Goal: Task Accomplishment & Management: Use online tool/utility

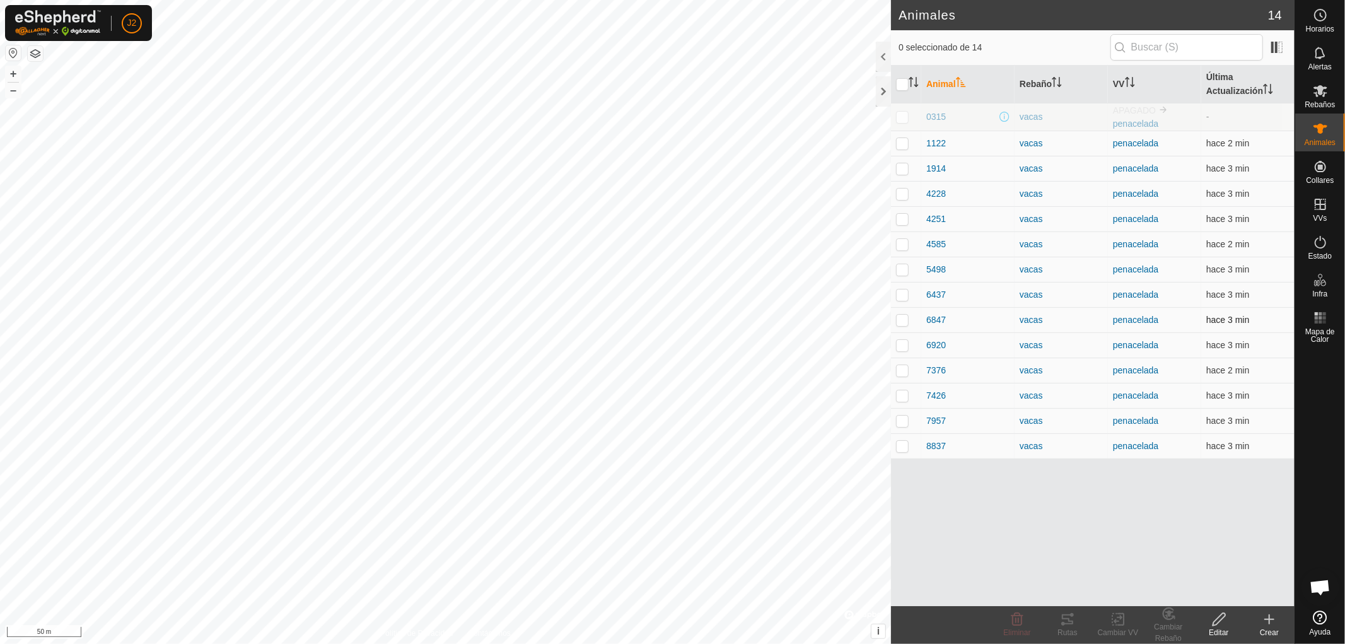
click at [900, 323] on p-checkbox at bounding box center [902, 320] width 13 height 10
click at [1071, 623] on icon at bounding box center [1067, 619] width 11 height 10
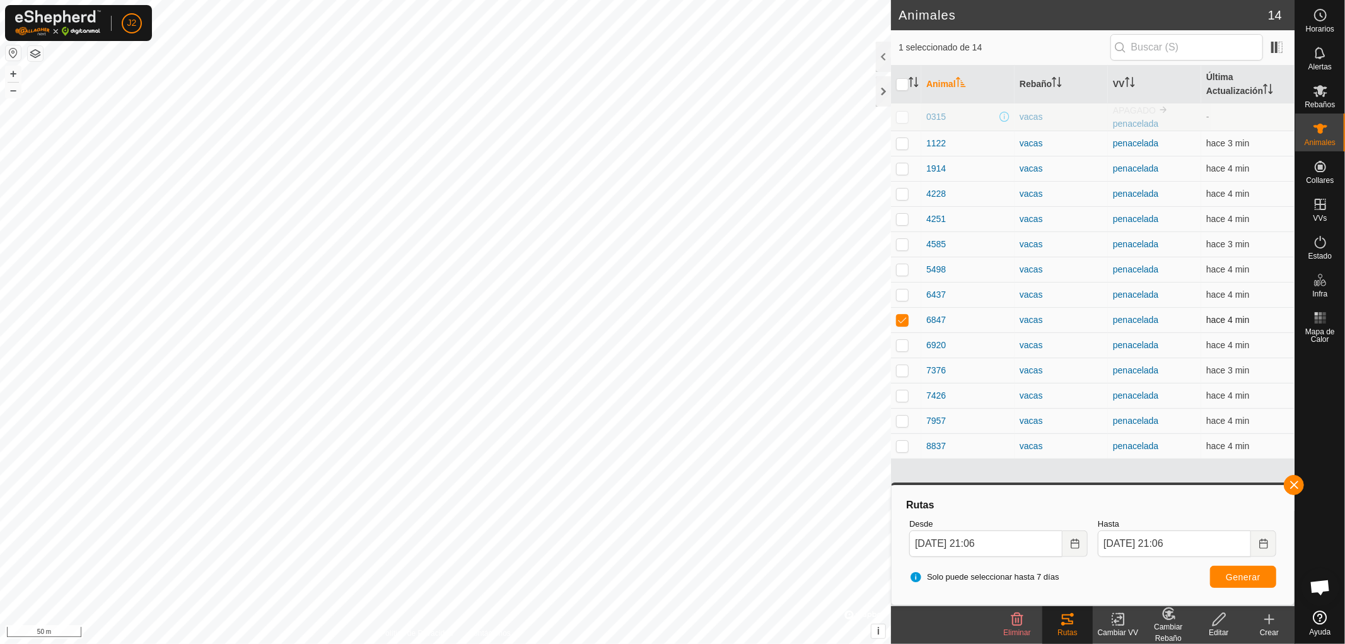
click at [900, 317] on p-checkbox at bounding box center [902, 320] width 13 height 10
checkbox input "false"
click at [1293, 477] on button "button" at bounding box center [1294, 485] width 20 height 20
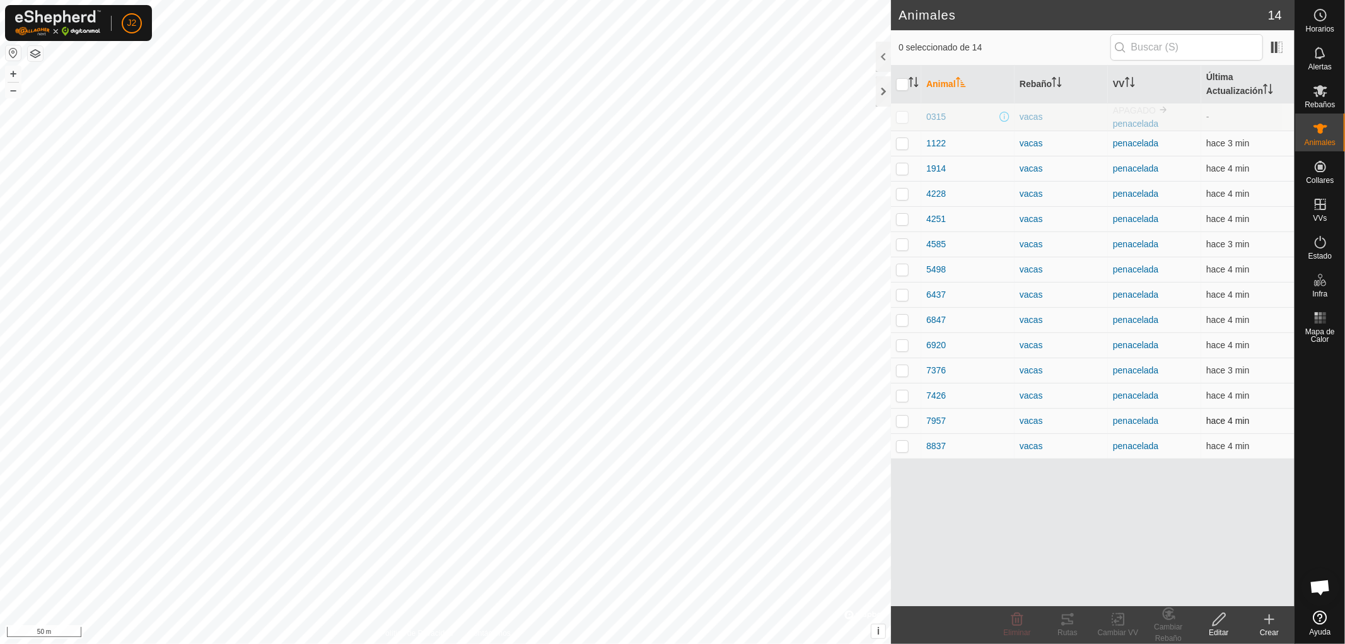
click at [900, 420] on p-checkbox at bounding box center [902, 421] width 13 height 10
click at [1074, 618] on icon at bounding box center [1067, 619] width 15 height 15
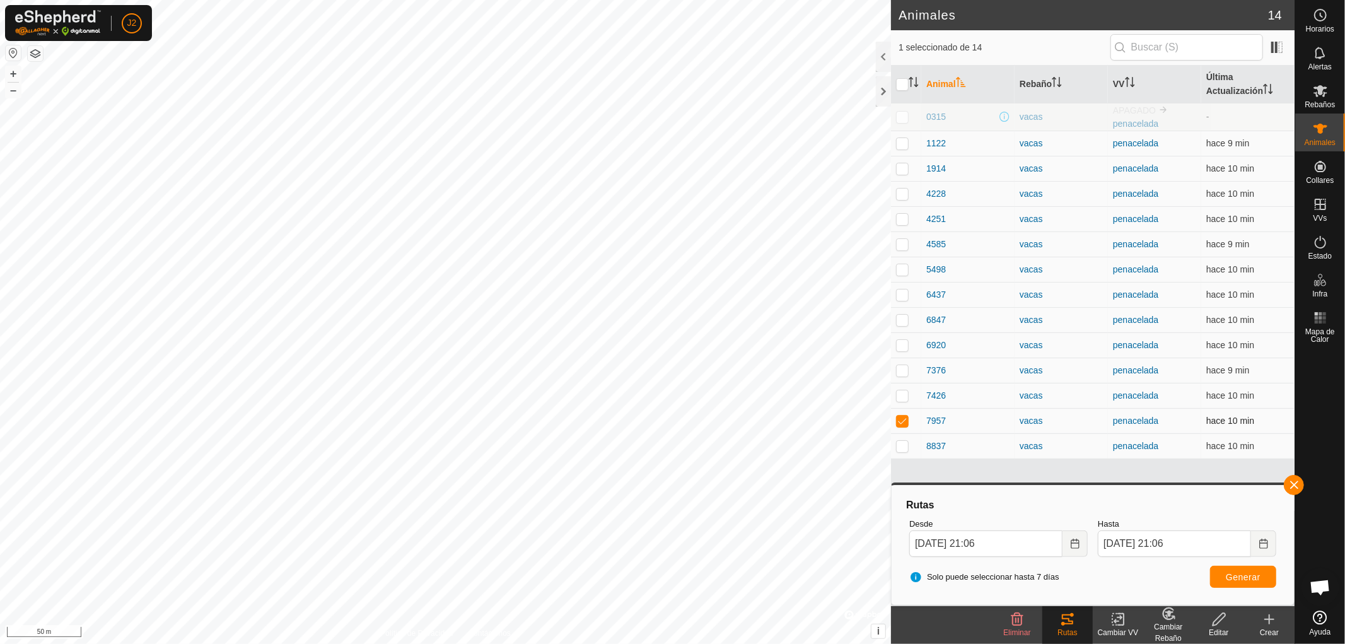
click at [900, 418] on p-checkbox at bounding box center [902, 421] width 13 height 10
checkbox input "false"
click at [1293, 482] on button "button" at bounding box center [1294, 485] width 20 height 20
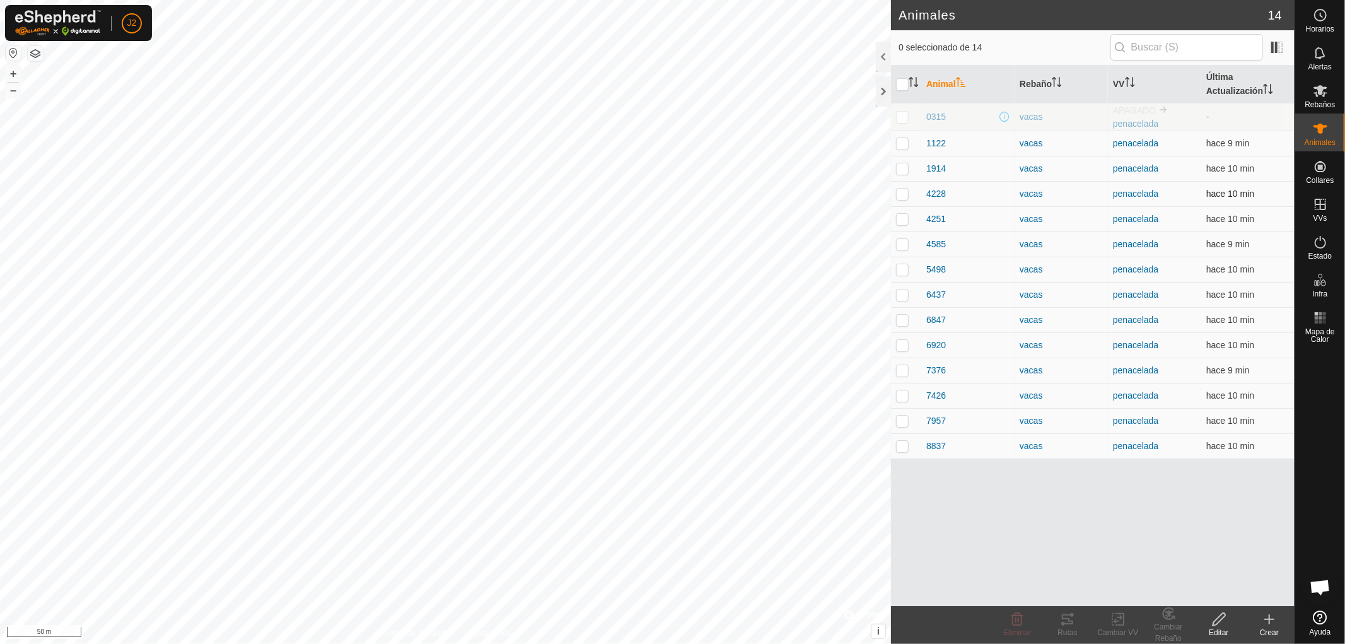
click at [903, 194] on p-checkbox at bounding box center [902, 194] width 13 height 10
click at [1068, 612] on icon at bounding box center [1067, 619] width 15 height 15
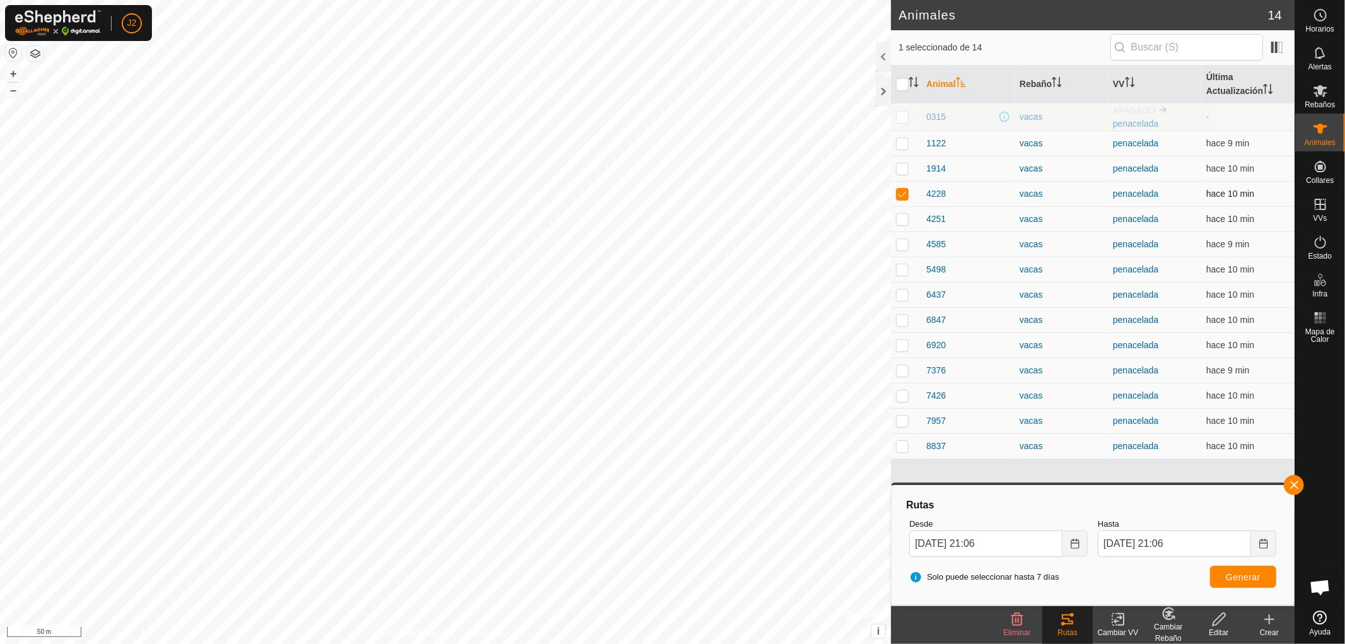
click at [897, 192] on p-checkbox at bounding box center [902, 194] width 13 height 10
checkbox input "false"
click at [1297, 483] on button "button" at bounding box center [1294, 485] width 20 height 20
